Goal: Task Accomplishment & Management: Manage account settings

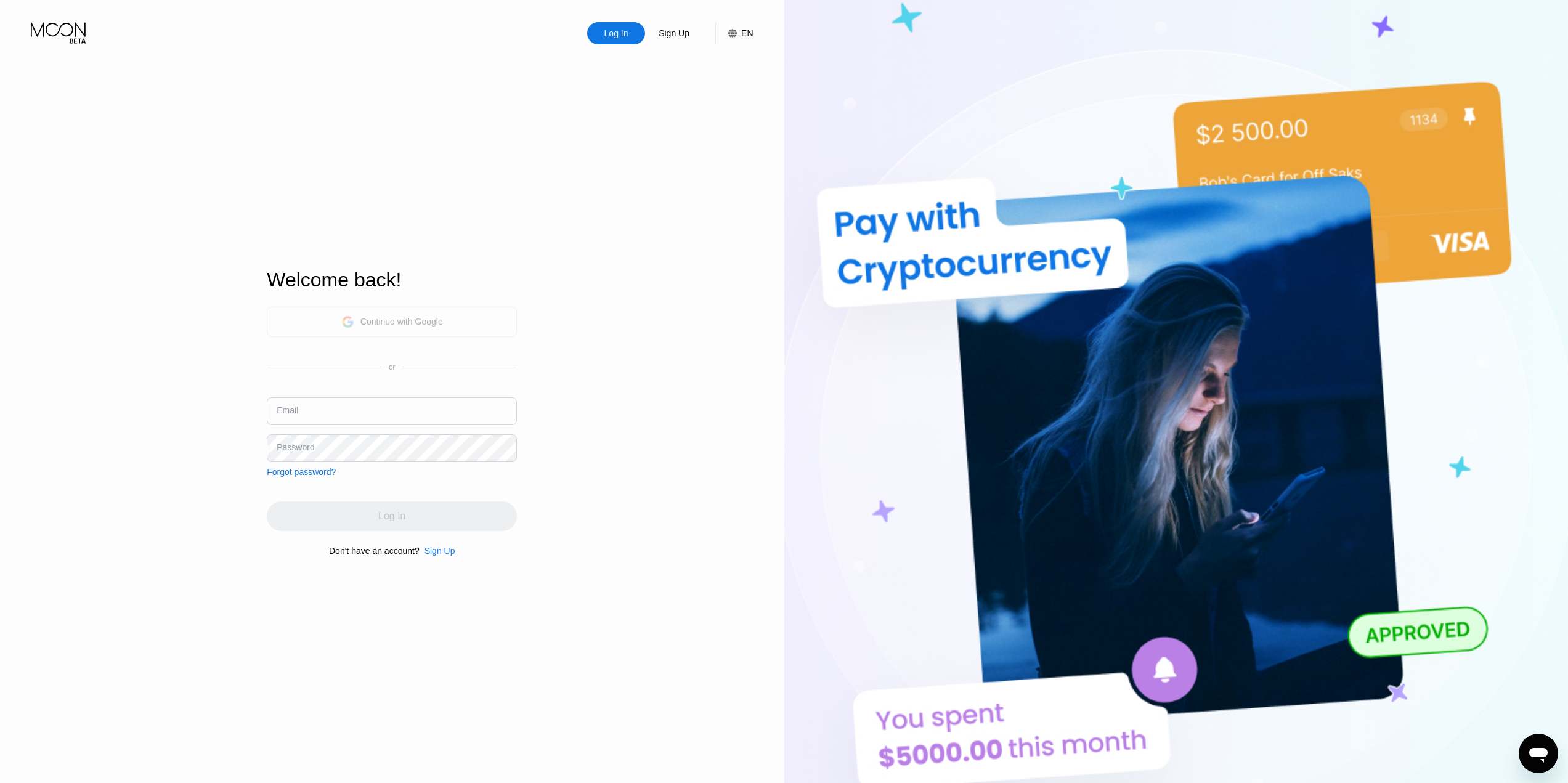
click at [388, 310] on div "Continue with Google" at bounding box center [392, 322] width 250 height 30
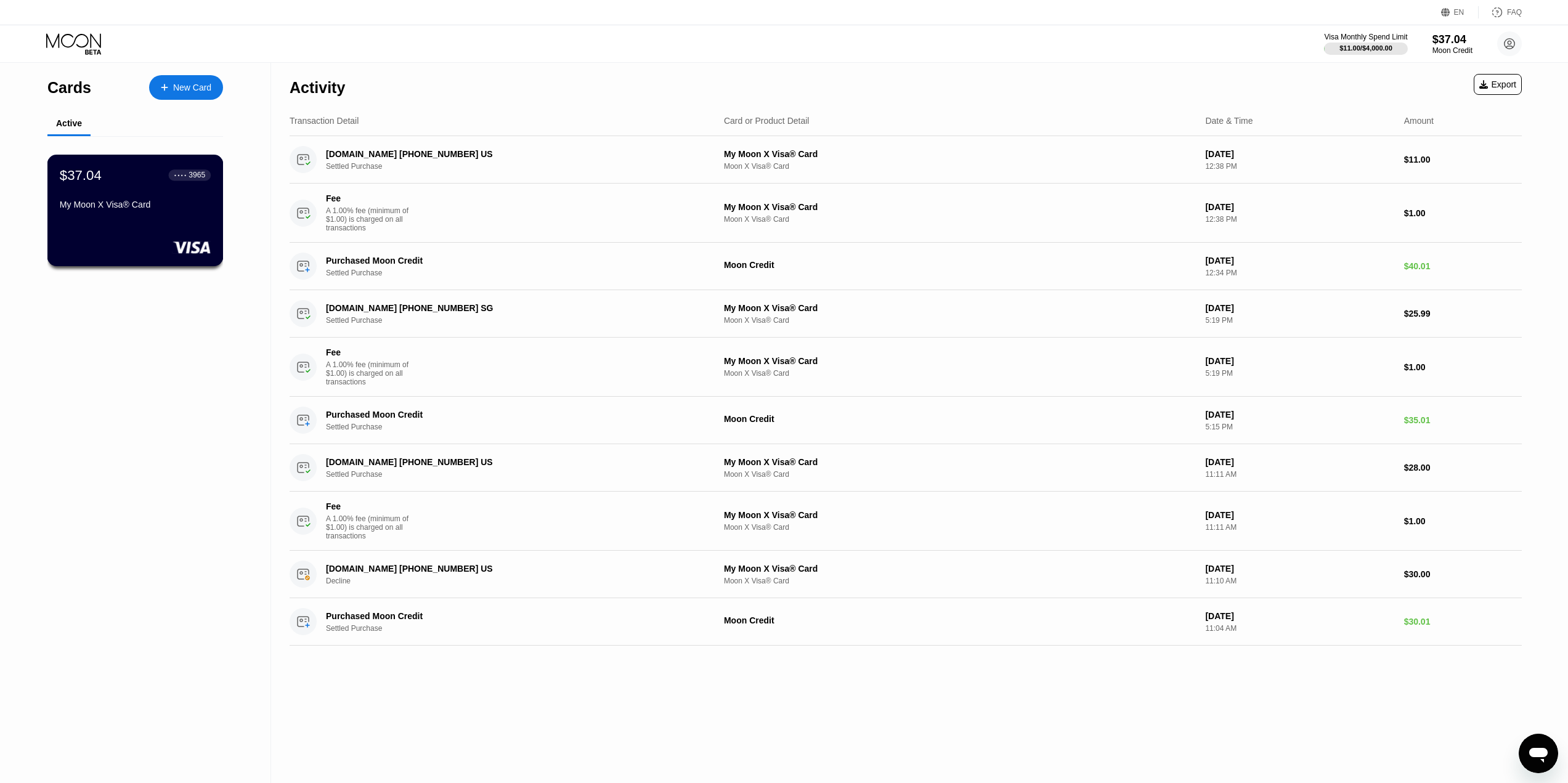
click at [166, 214] on div "My Moon X Visa® Card" at bounding box center [135, 206] width 151 height 15
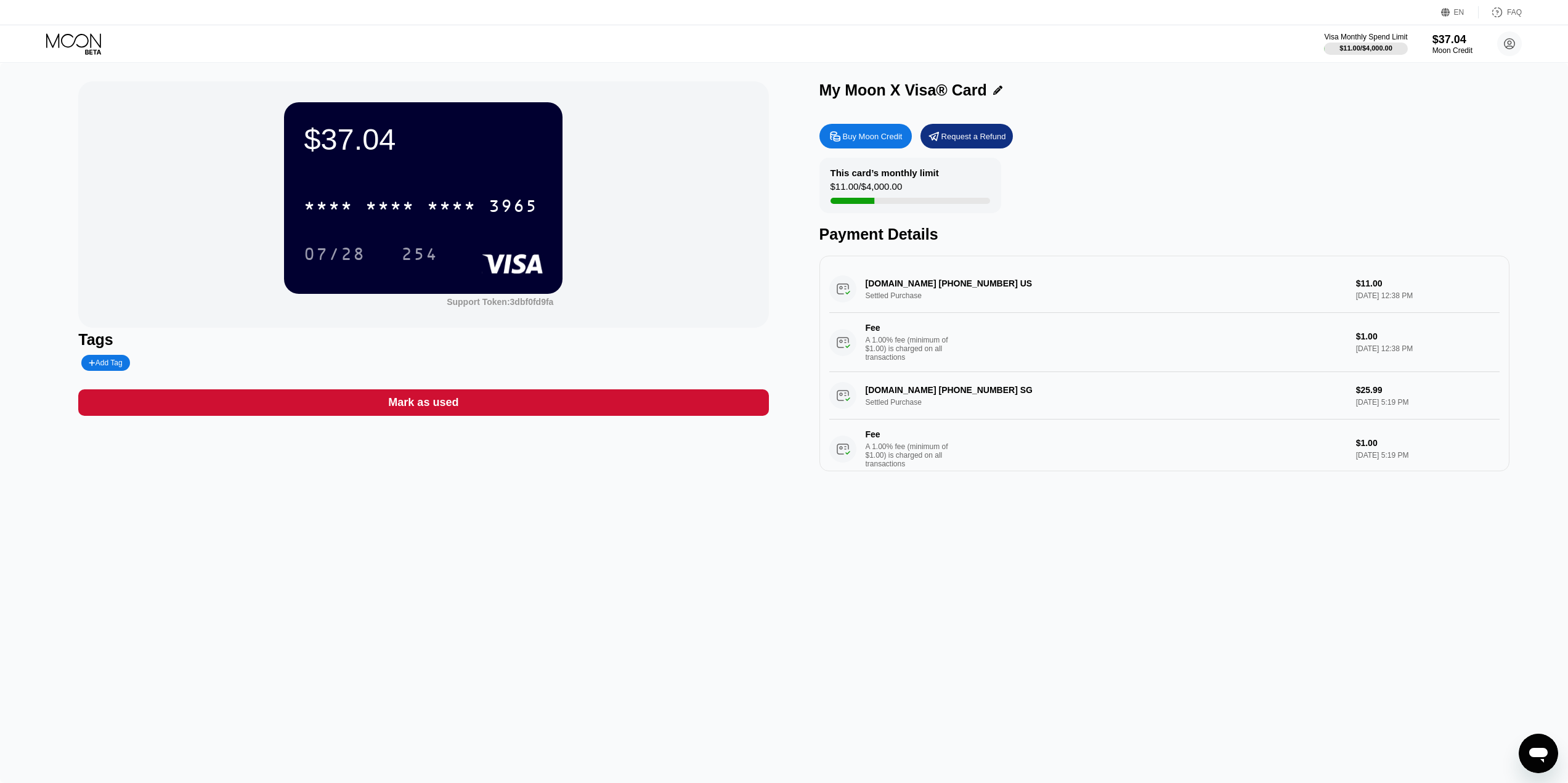
click at [976, 141] on div "Request a Refund" at bounding box center [973, 136] width 64 height 10
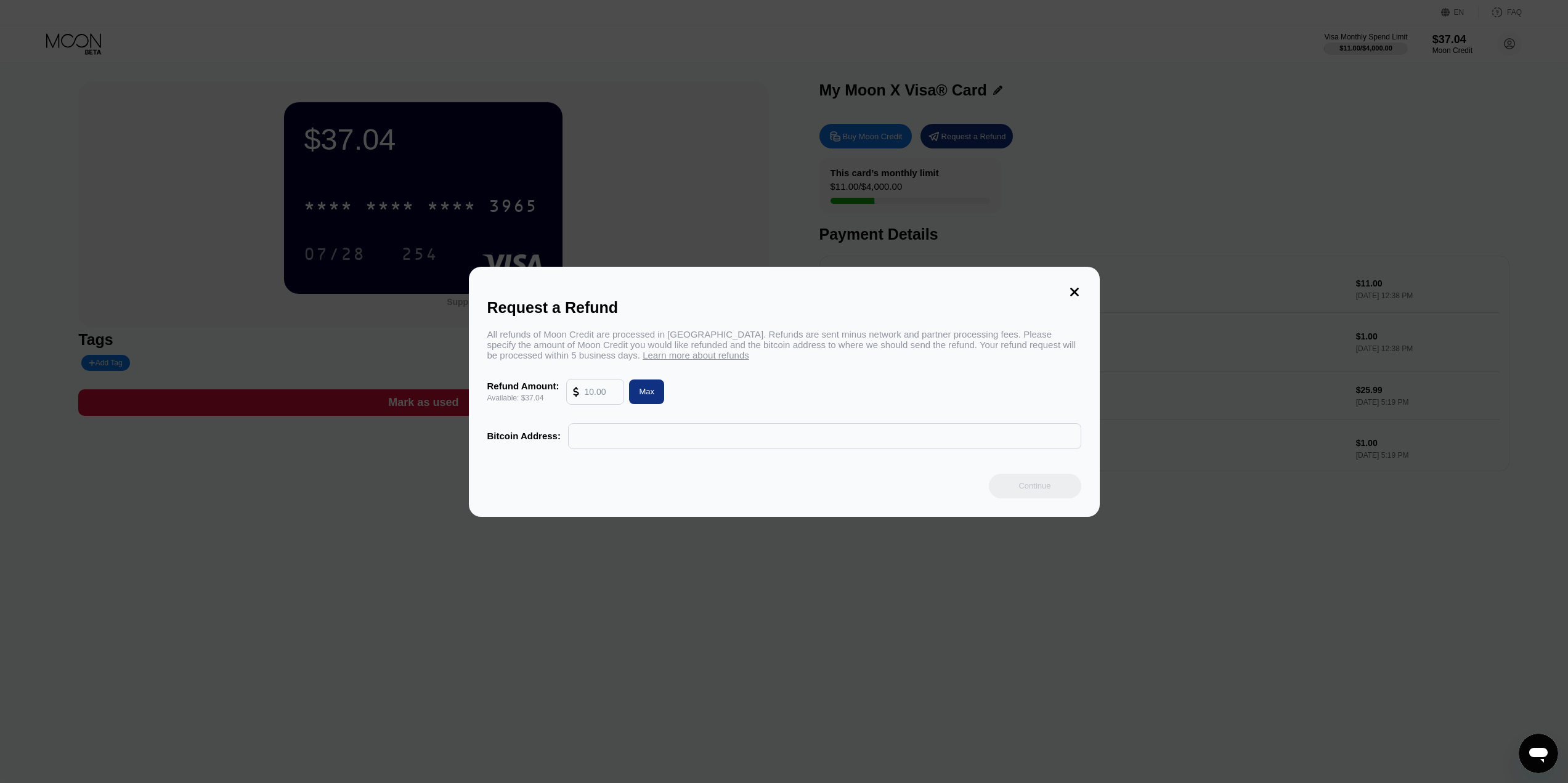
click at [646, 392] on div "Max" at bounding box center [647, 391] width 15 height 10
type input "37.04"
click at [625, 446] on input "text" at bounding box center [824, 437] width 500 height 25
click at [1072, 290] on icon at bounding box center [1074, 292] width 8 height 8
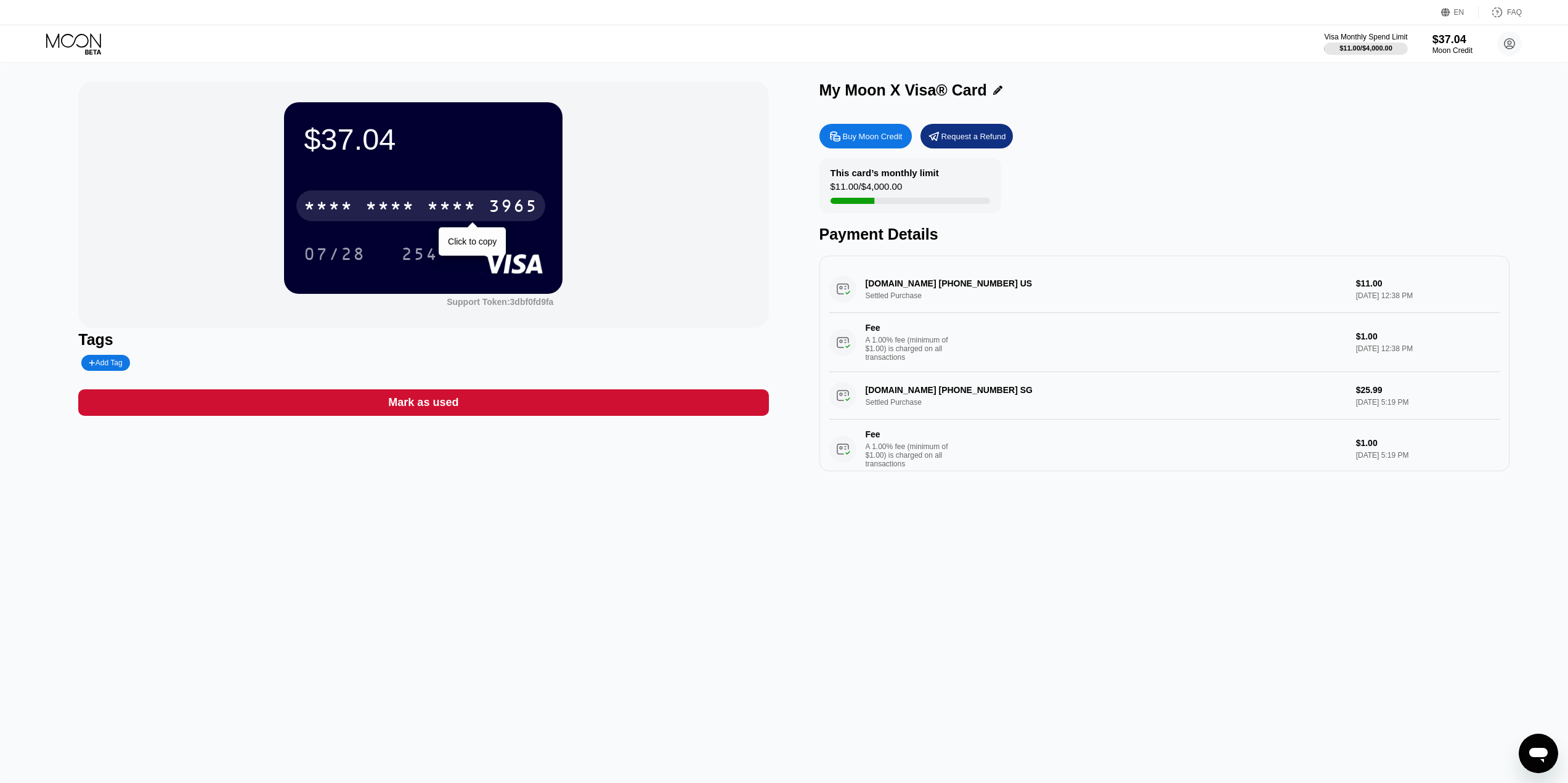
click at [380, 204] on div "* * * *" at bounding box center [390, 207] width 49 height 19
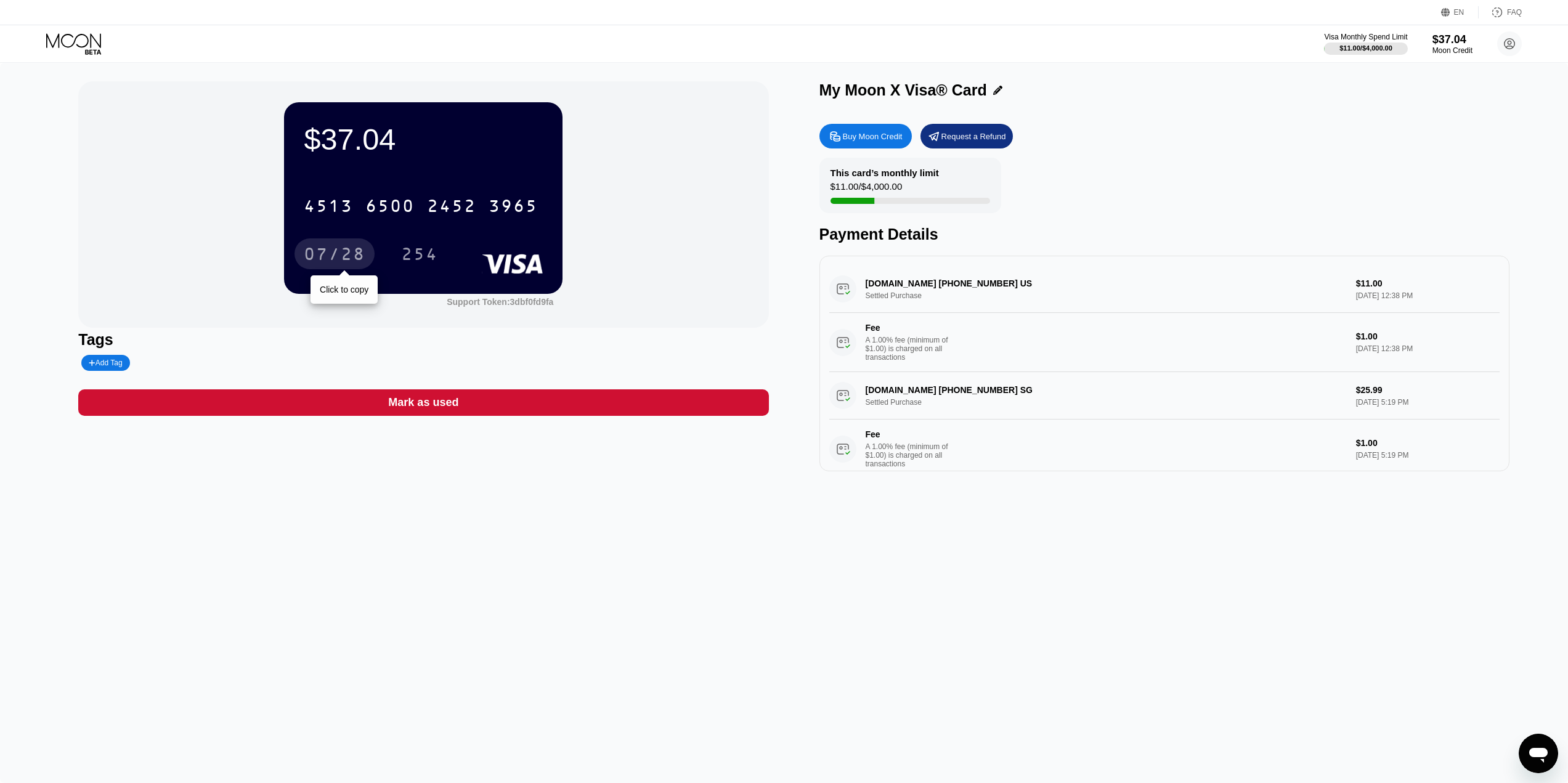
click at [360, 258] on div "07/28" at bounding box center [334, 256] width 62 height 19
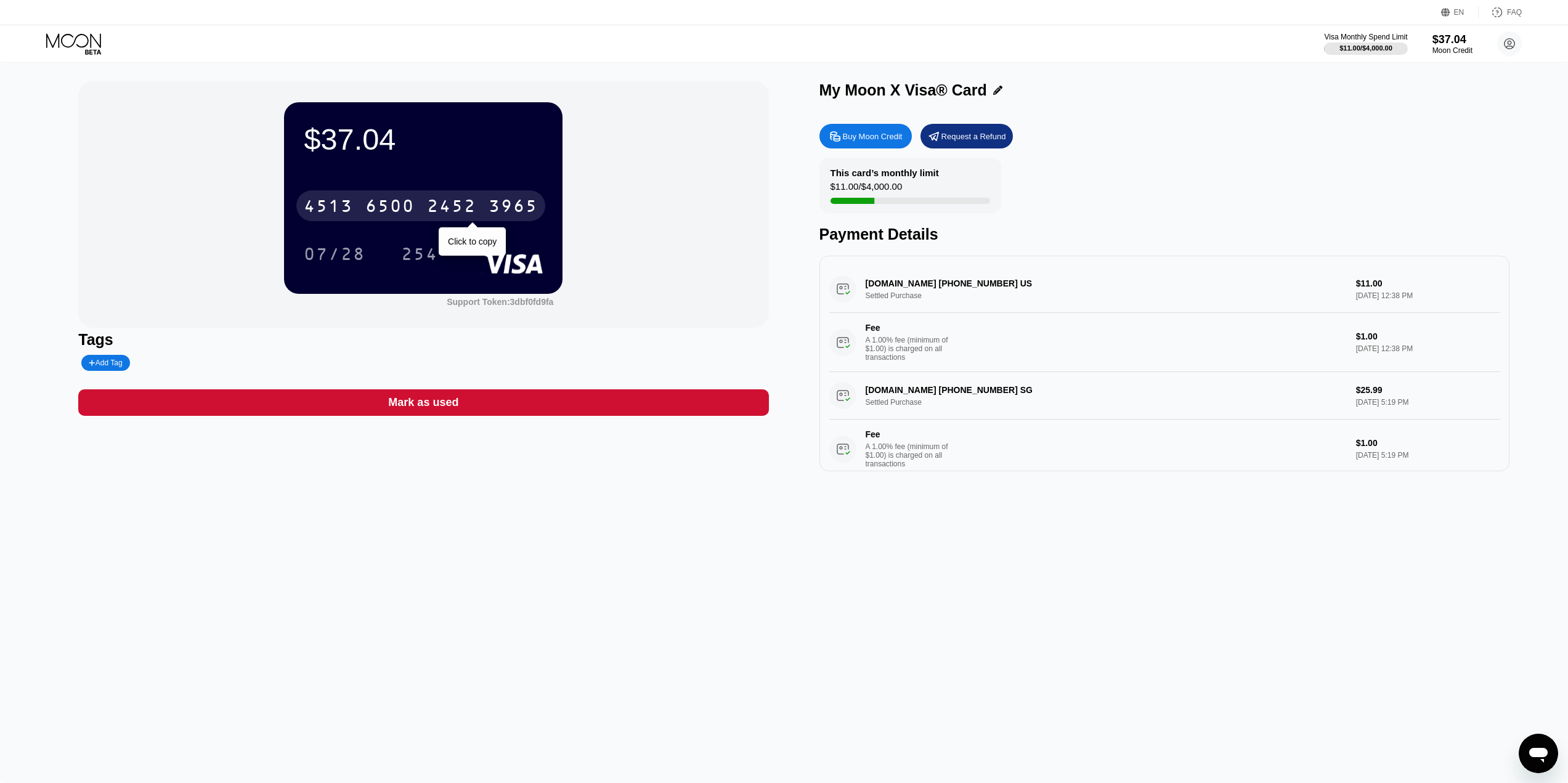
click at [476, 205] on div "2452" at bounding box center [451, 207] width 49 height 19
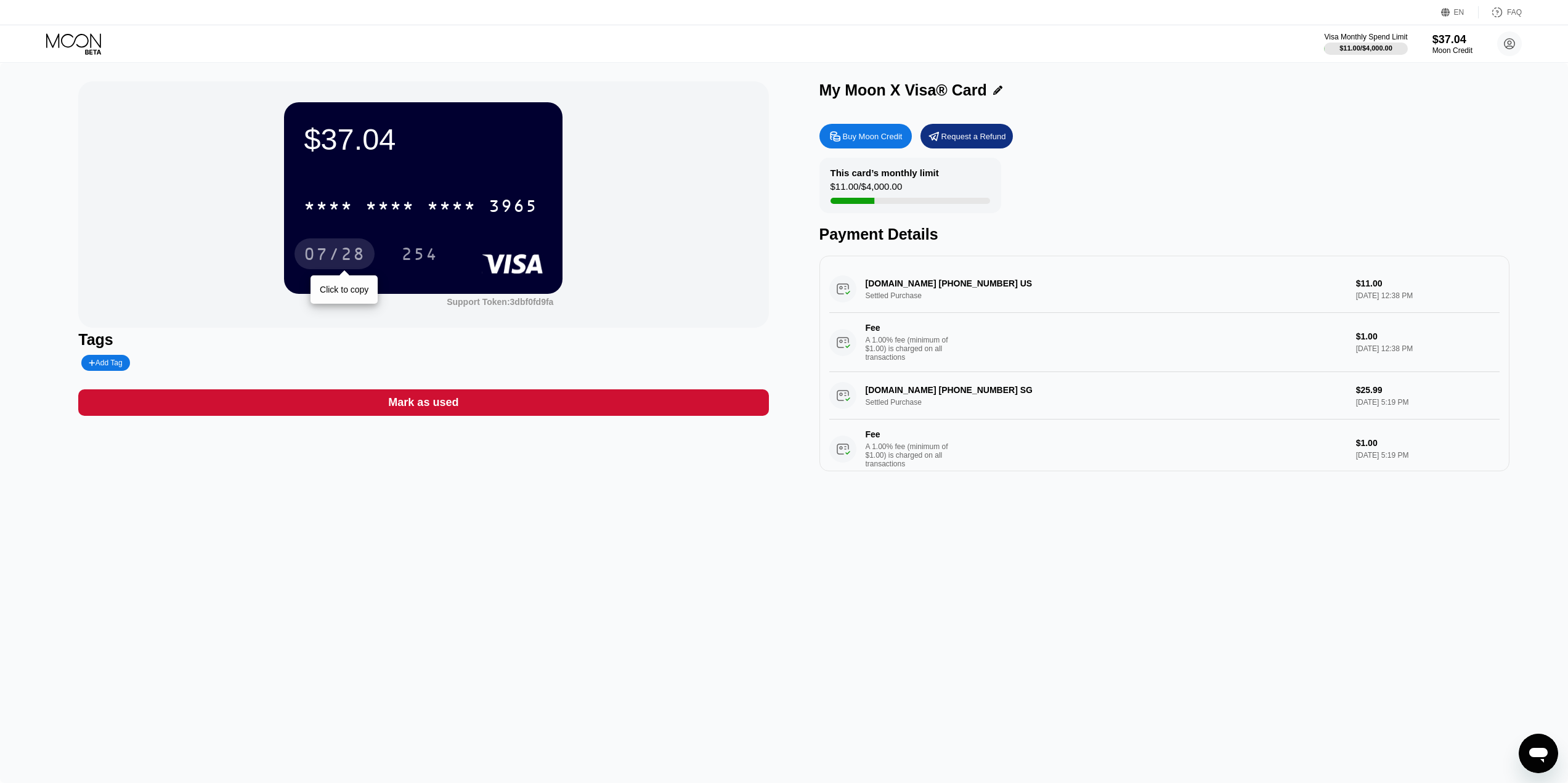
click at [354, 258] on div "07/28" at bounding box center [334, 256] width 62 height 19
click at [422, 251] on div "254" at bounding box center [419, 256] width 37 height 19
